Goal: Task Accomplishment & Management: Manage account settings

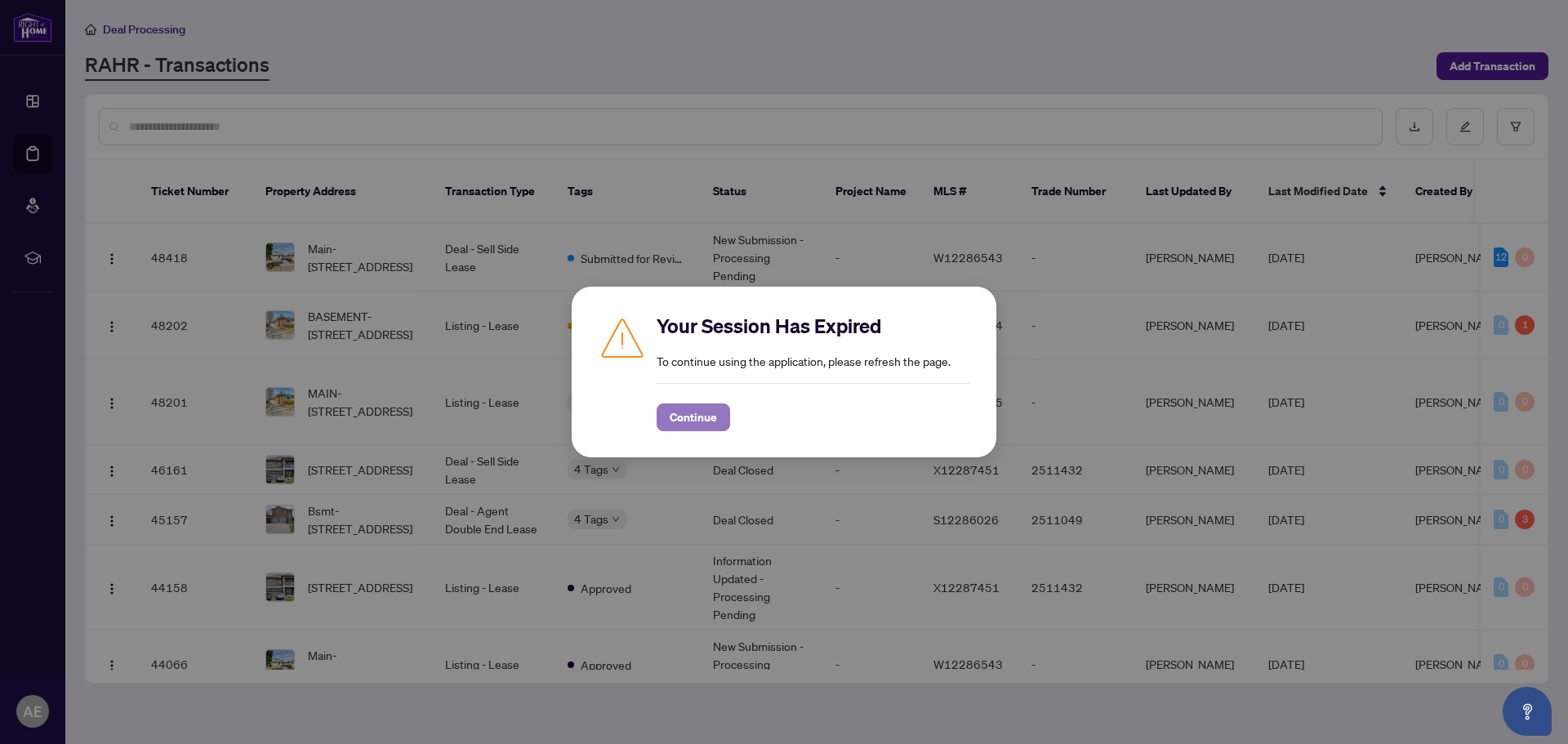
click at [724, 417] on button "Continue" at bounding box center [693, 417] width 73 height 28
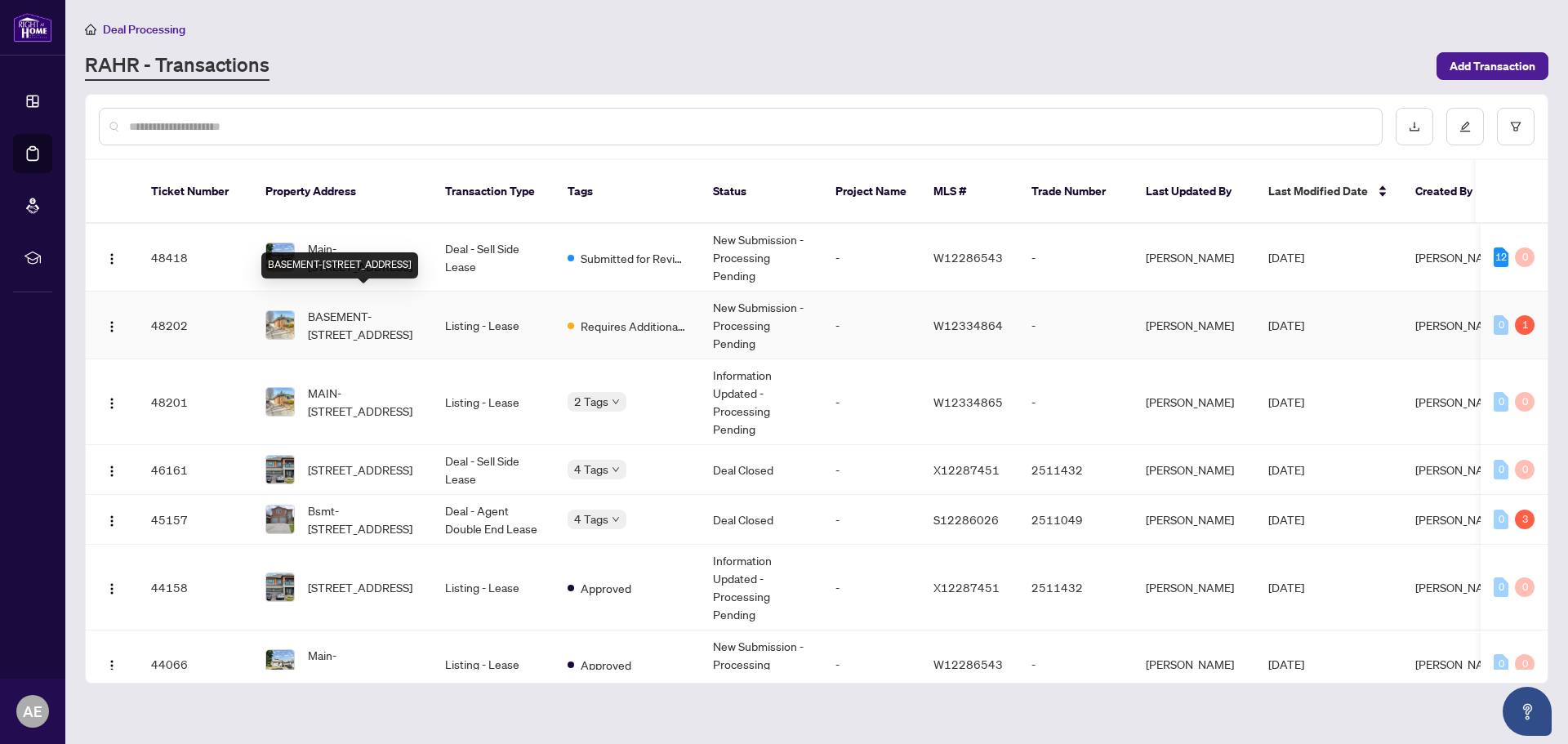
click at [345, 307] on span "BASEMENT-[STREET_ADDRESS]" at bounding box center [363, 325] width 111 height 36
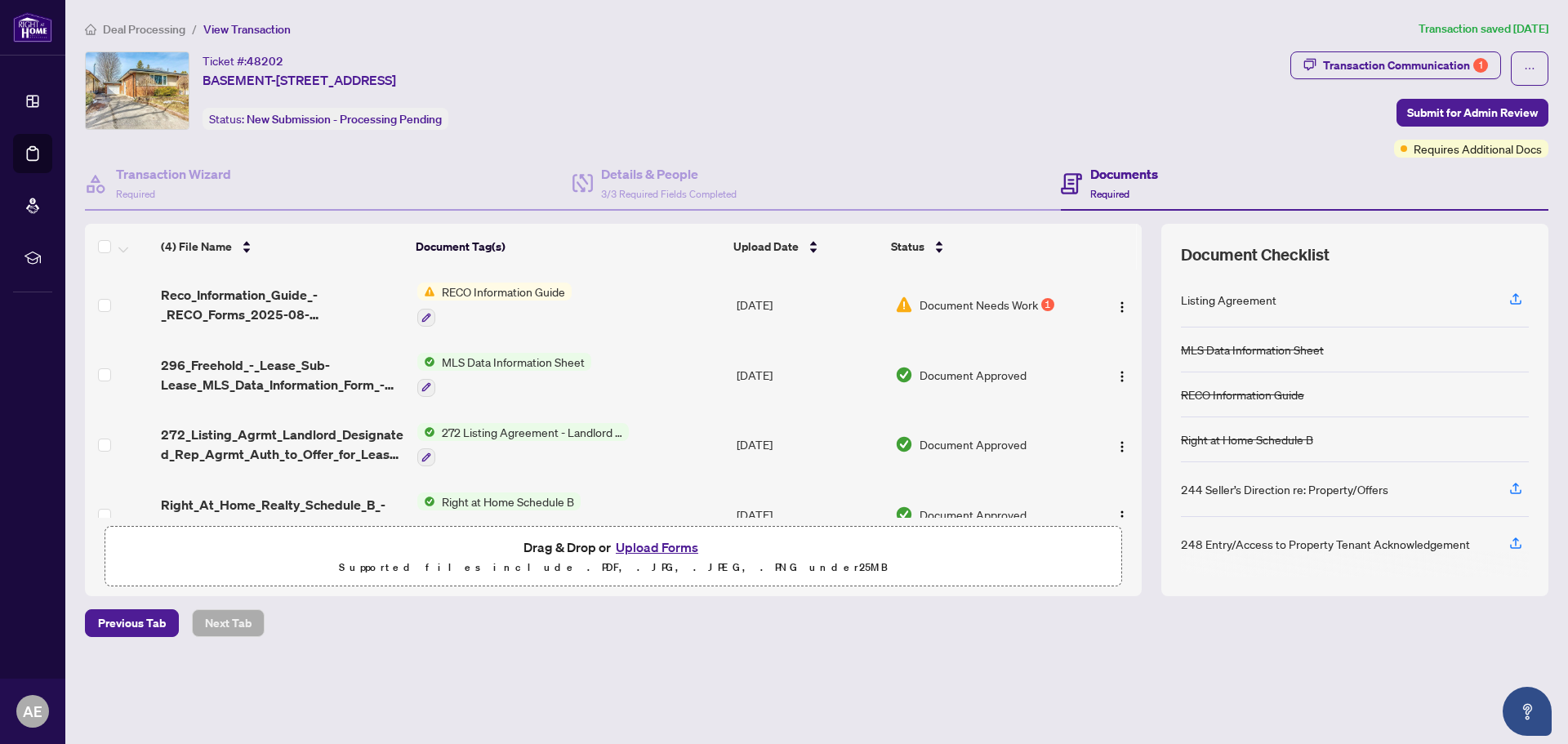
click at [561, 429] on span "272 Listing Agreement - Landlord Designated Representation Agreement Authority …" at bounding box center [533, 432] width 194 height 18
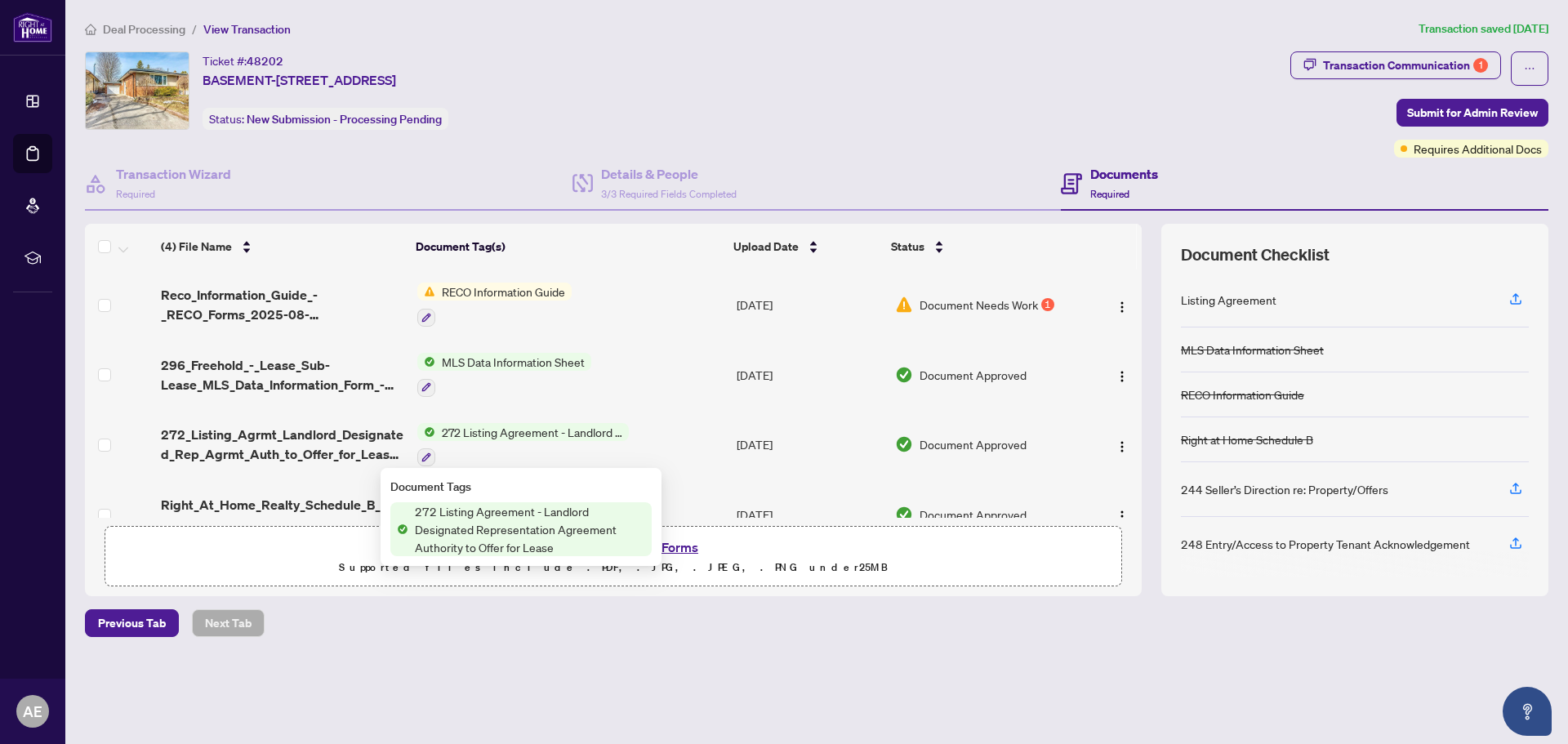
click at [514, 513] on span "272 Listing Agreement - Landlord Designated Representation Agreement Authority …" at bounding box center [530, 529] width 244 height 54
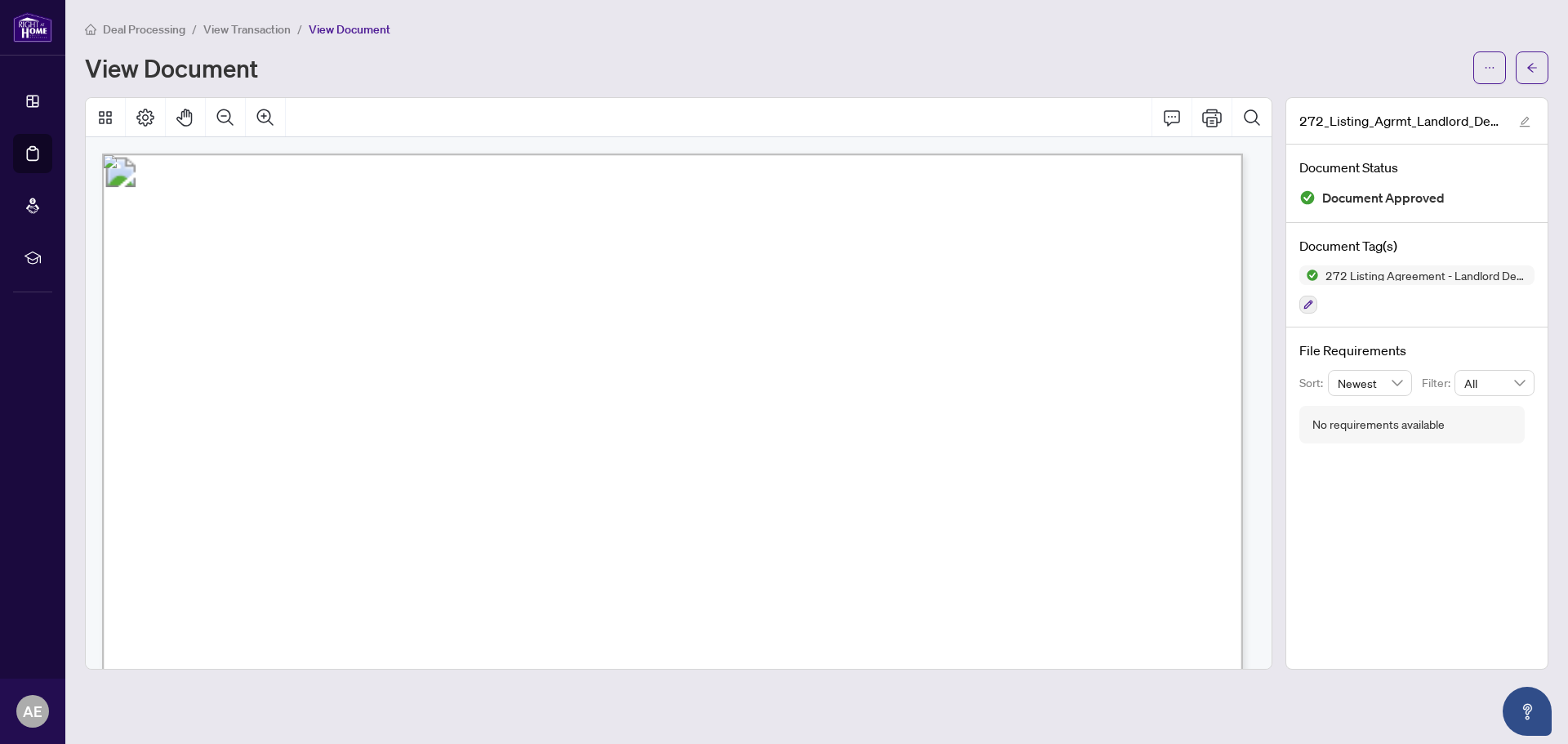
drag, startPoint x: 513, startPoint y: 493, endPoint x: 283, endPoint y: 488, distance: 230.1
click at [283, 488] on span "Igbinosa Osemwonyenmwen" at bounding box center [398, 493] width 232 height 18
